Goal: Information Seeking & Learning: Learn about a topic

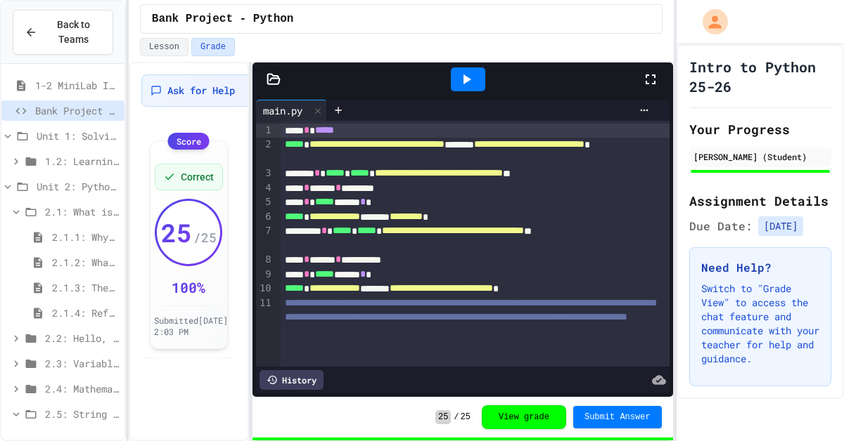
click at [74, 302] on div "2.1.3: The JuiceMind IDE" at bounding box center [62, 290] width 123 height 25
click at [82, 289] on span "2.1.3: The JuiceMind IDE" at bounding box center [85, 287] width 67 height 15
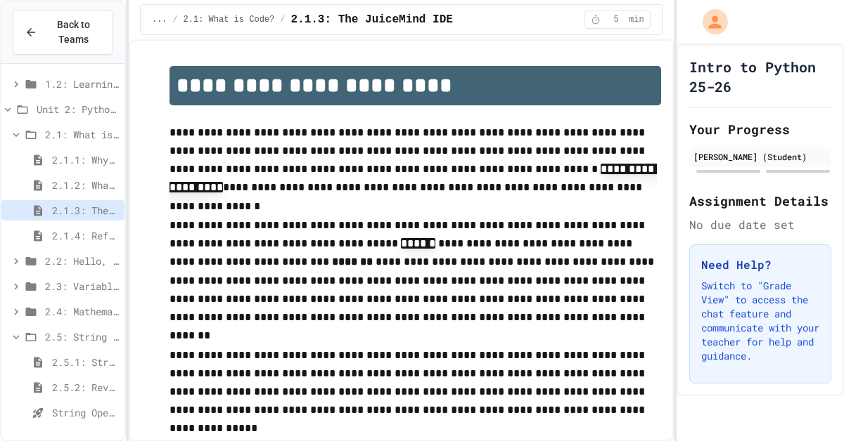
scroll to position [79, 0]
click at [77, 311] on span "2.4: Mathematical Operators" at bounding box center [82, 310] width 74 height 15
click at [65, 350] on div "2.4.1: Mathematical Operators" at bounding box center [62, 337] width 123 height 25
click at [67, 370] on div "2.4.2: Review - Mathematical Operators" at bounding box center [62, 361] width 123 height 20
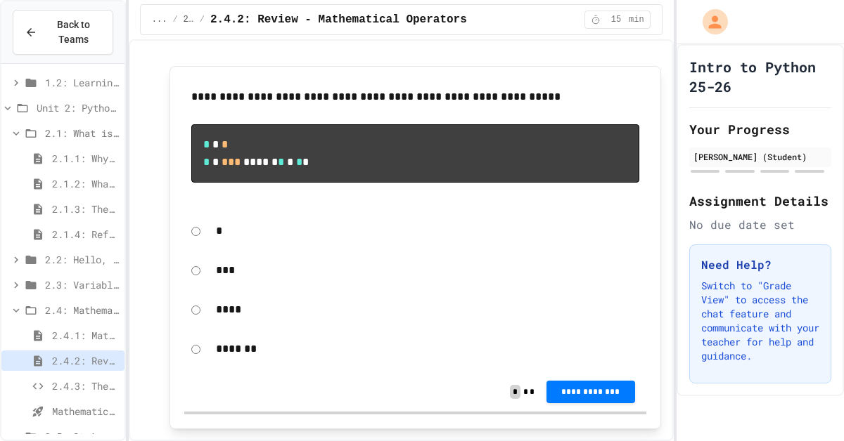
scroll to position [108, 0]
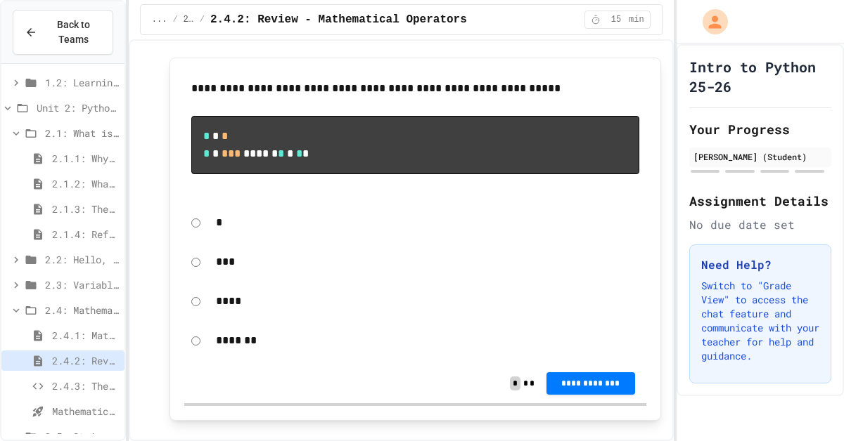
click at [202, 278] on div "***" at bounding box center [415, 262] width 462 height 32
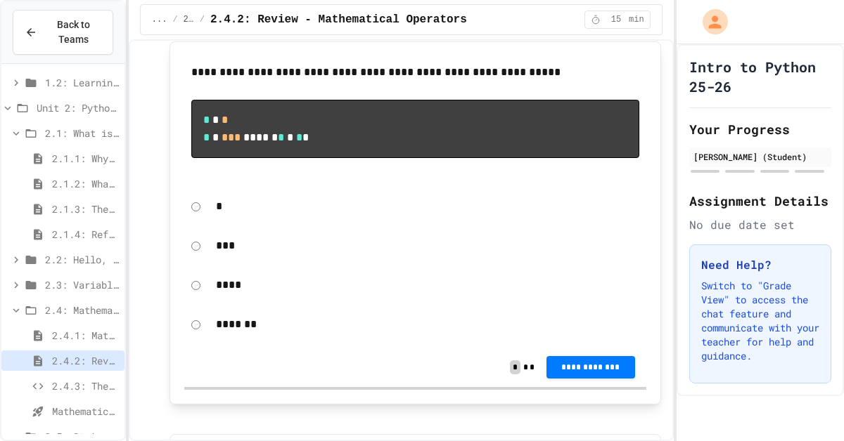
scroll to position [129, 0]
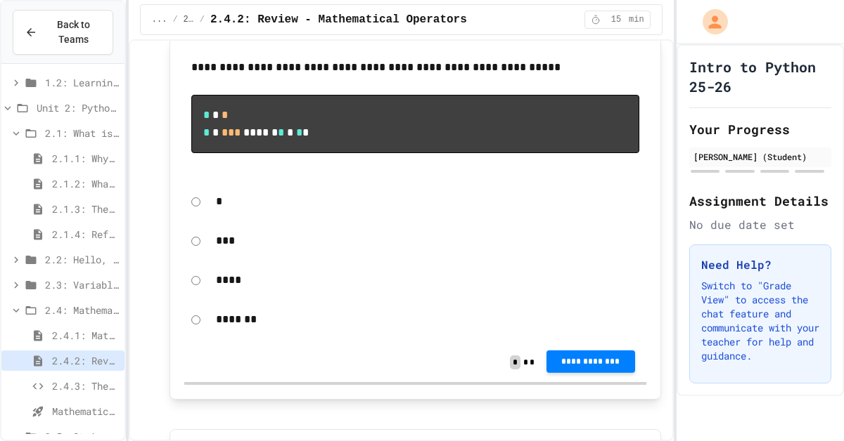
click at [601, 368] on span "**********" at bounding box center [590, 361] width 66 height 11
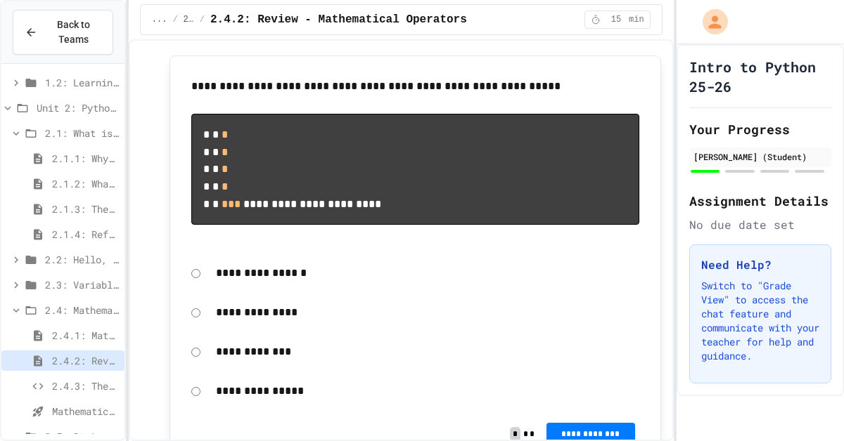
scroll to position [519, 0]
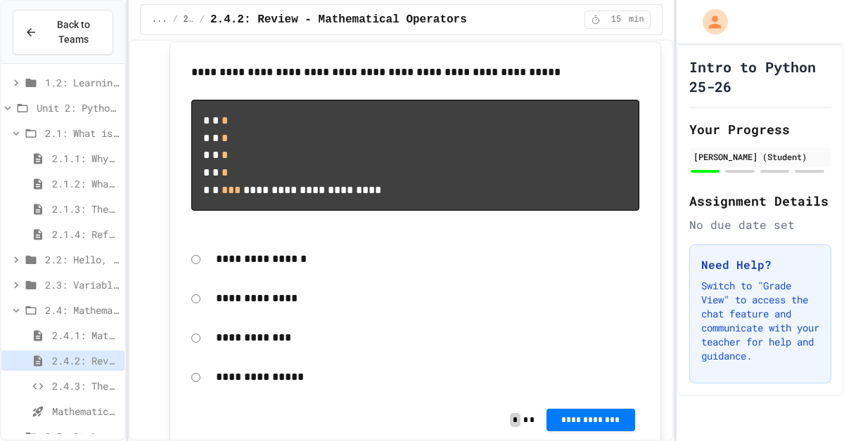
click at [228, 178] on span "*" at bounding box center [224, 172] width 6 height 11
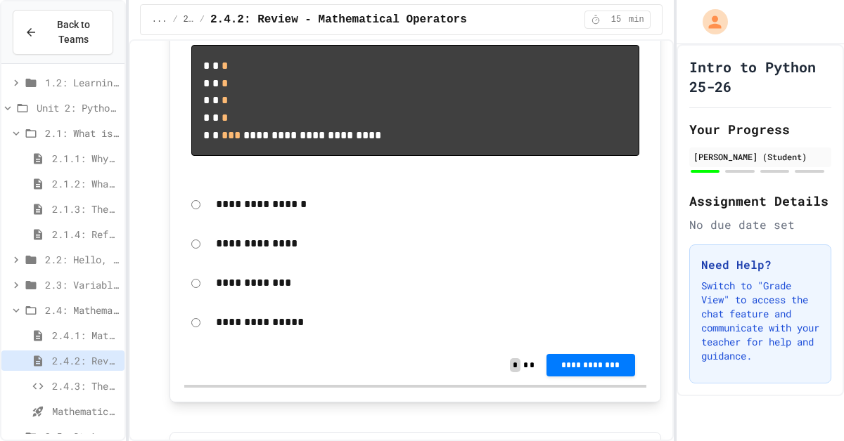
scroll to position [591, 0]
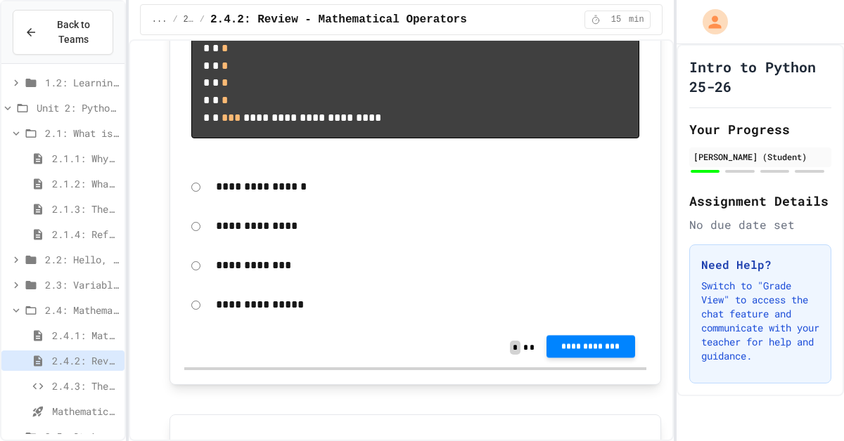
click at [588, 353] on span "**********" at bounding box center [590, 347] width 66 height 11
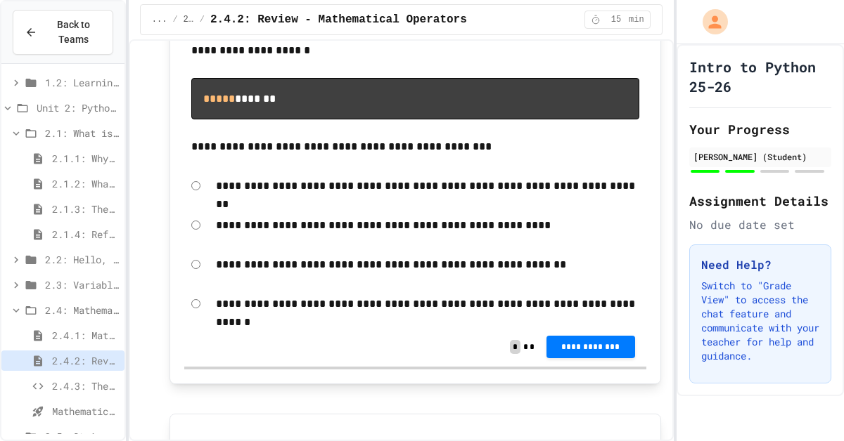
scroll to position [1026, 0]
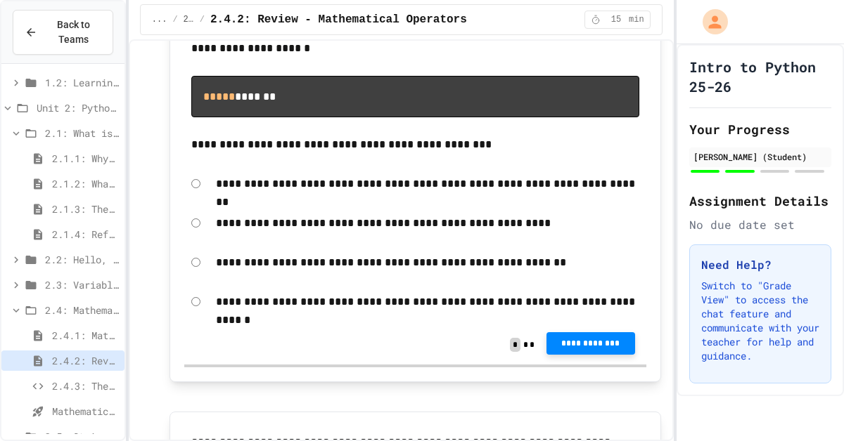
click at [583, 349] on span "**********" at bounding box center [590, 343] width 66 height 11
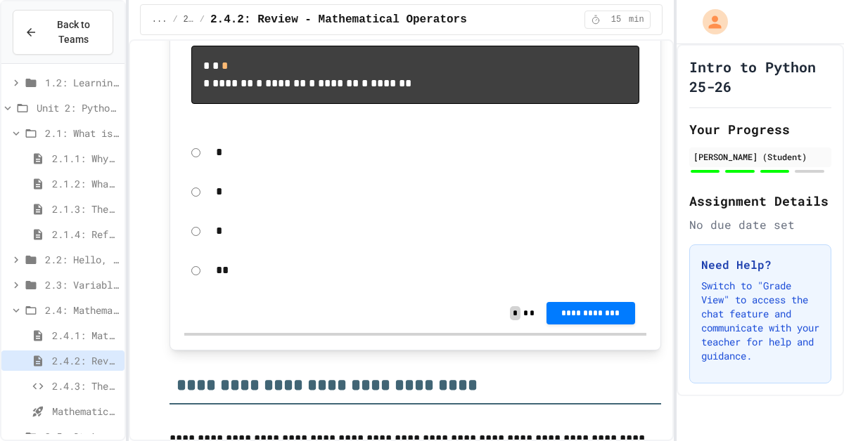
scroll to position [1454, 0]
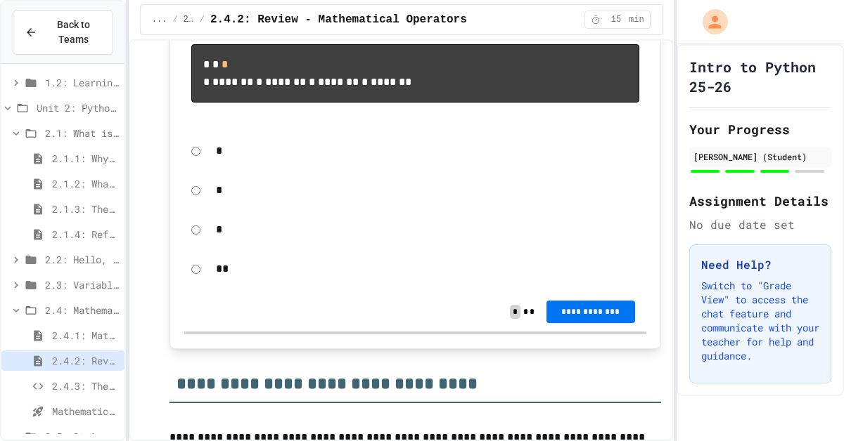
click at [561, 318] on span "**********" at bounding box center [590, 312] width 66 height 11
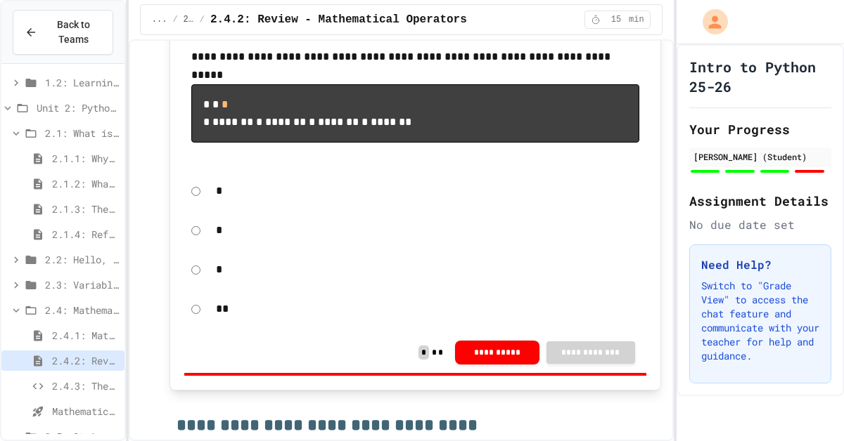
scroll to position [1346, 0]
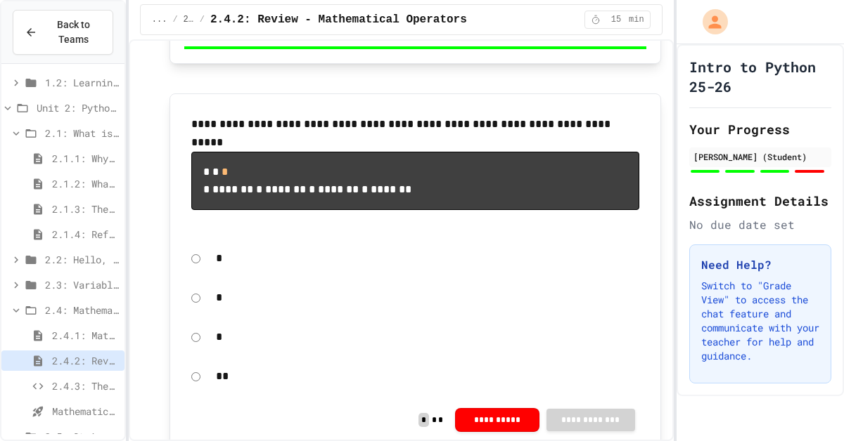
click at [77, 396] on div "2.4.3: The World's Worst [PERSON_NAME] Market" at bounding box center [62, 386] width 123 height 20
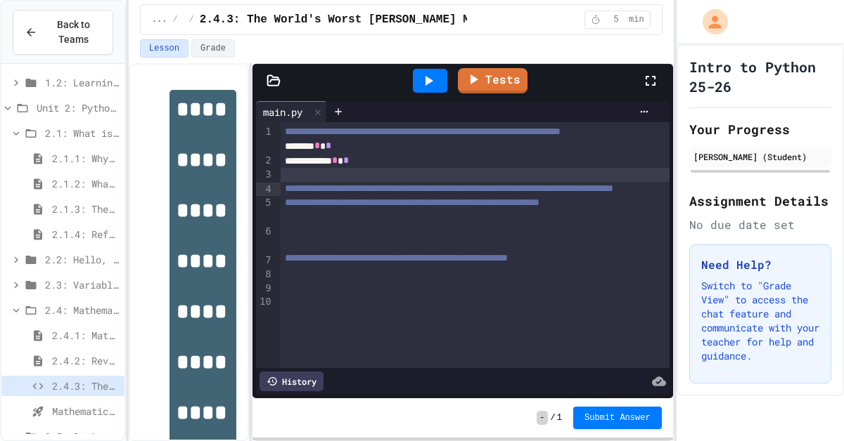
click at [402, 182] on div at bounding box center [474, 175] width 388 height 14
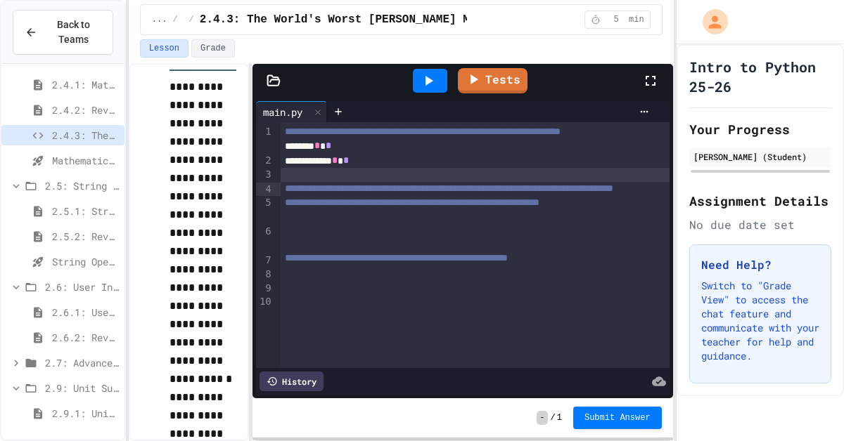
scroll to position [454, 0]
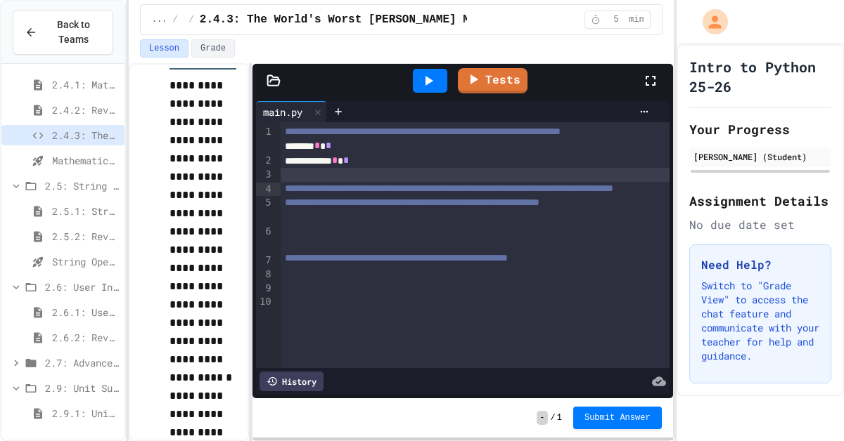
click at [85, 321] on div "2.6.1: User Input" at bounding box center [62, 312] width 123 height 20
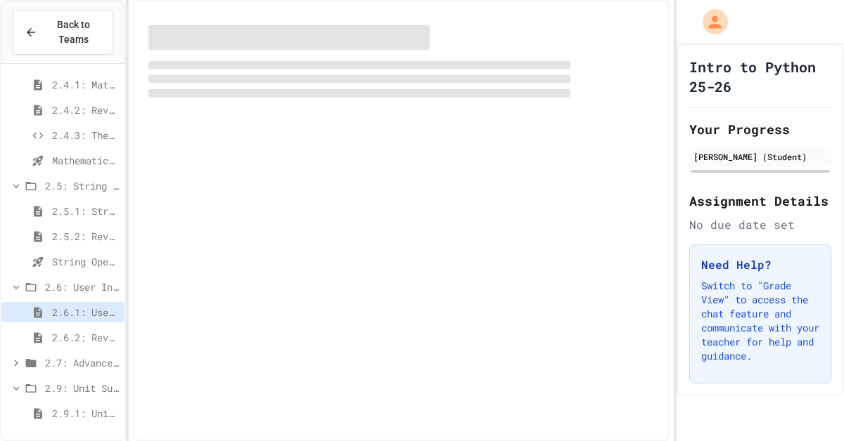
scroll to position [318, 0]
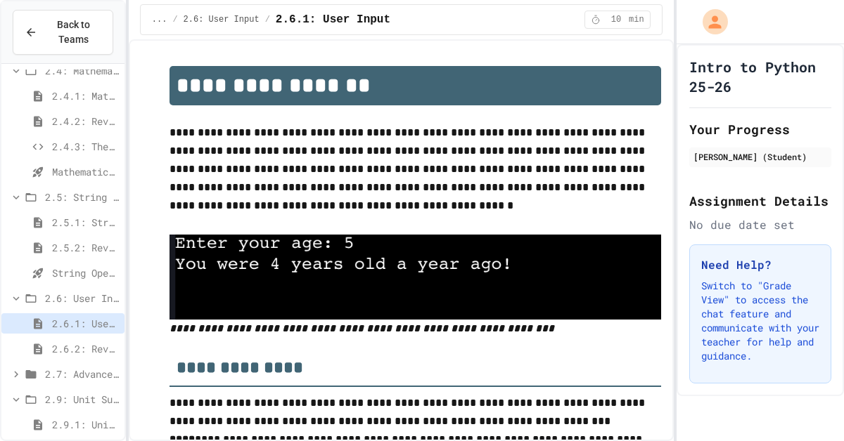
click at [46, 224] on icon at bounding box center [38, 223] width 17 height 13
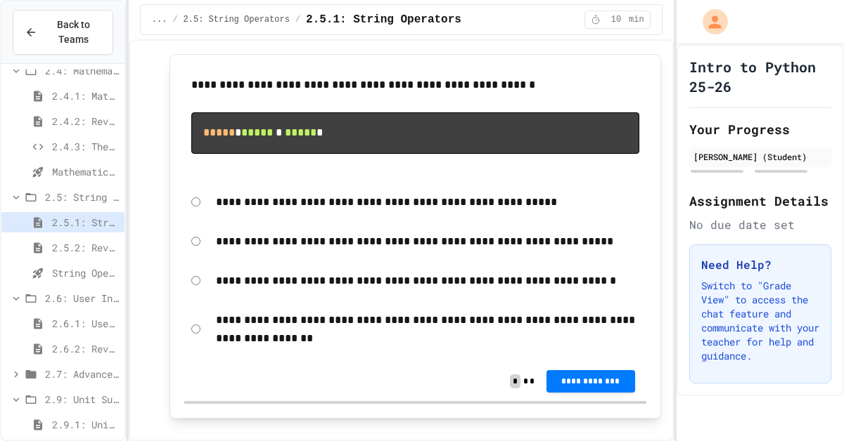
scroll to position [1448, 0]
